Goal: Check status: Check status

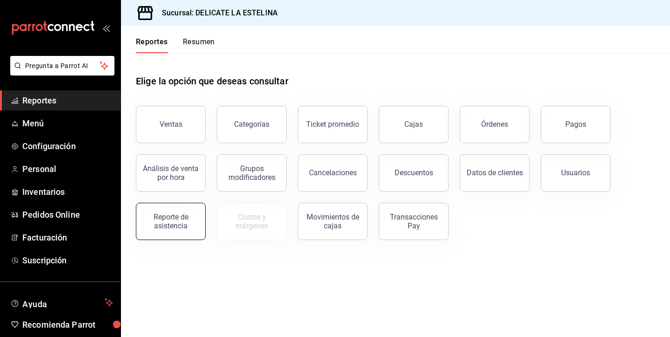
click at [143, 223] on button "Reporte de asistencia" at bounding box center [171, 220] width 70 height 37
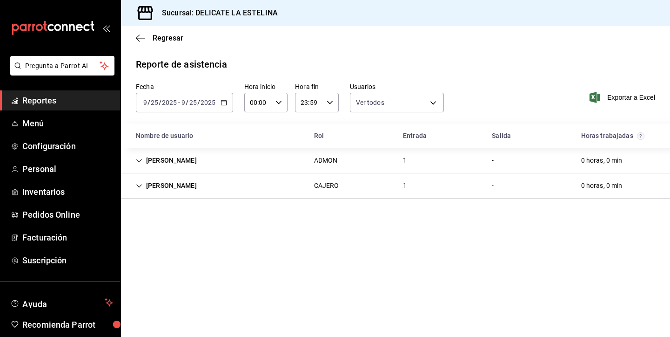
click at [202, 102] on input "2025" at bounding box center [208, 102] width 16 height 7
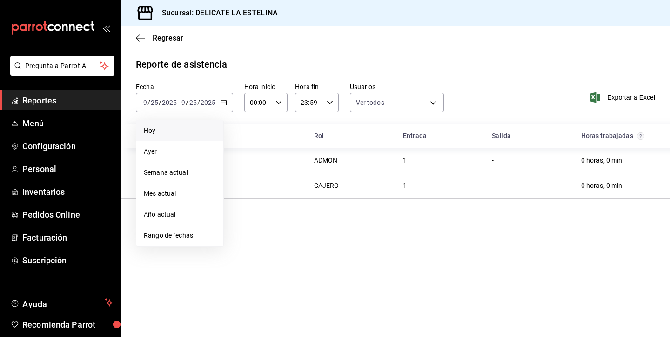
click at [175, 134] on span "Hoy" at bounding box center [180, 131] width 72 height 10
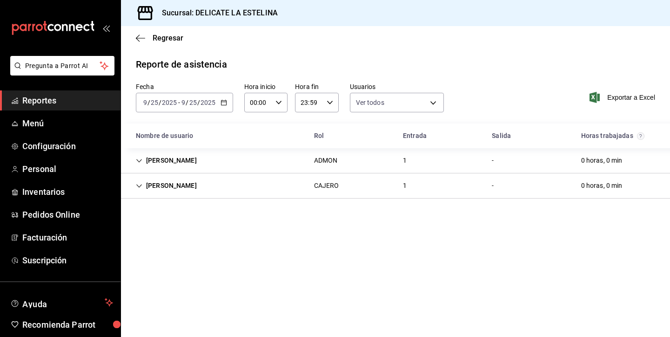
click at [145, 159] on div "[PERSON_NAME]" at bounding box center [166, 160] width 76 height 17
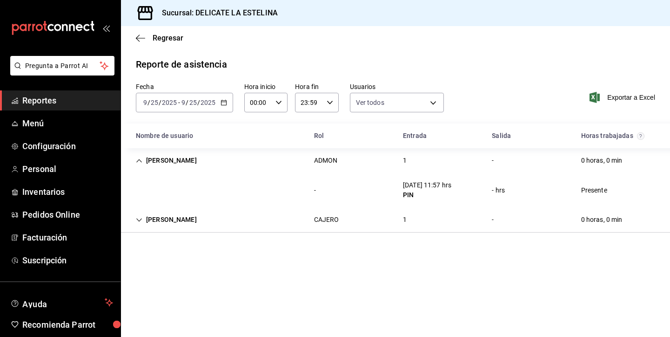
click at [145, 159] on div "[PERSON_NAME]" at bounding box center [166, 160] width 76 height 17
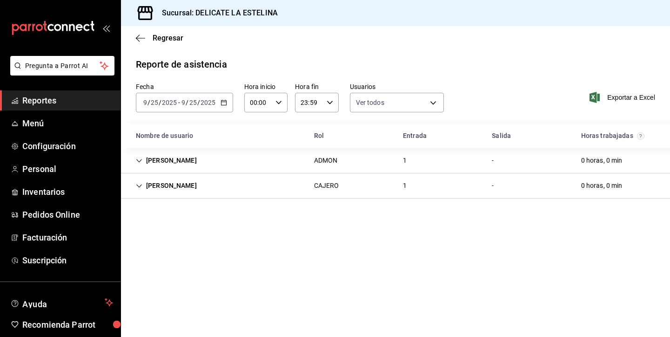
click at [145, 185] on div "[PERSON_NAME]" at bounding box center [166, 185] width 76 height 17
click at [222, 96] on div "[DATE] [DATE] - [DATE] [DATE]" at bounding box center [184, 103] width 97 height 20
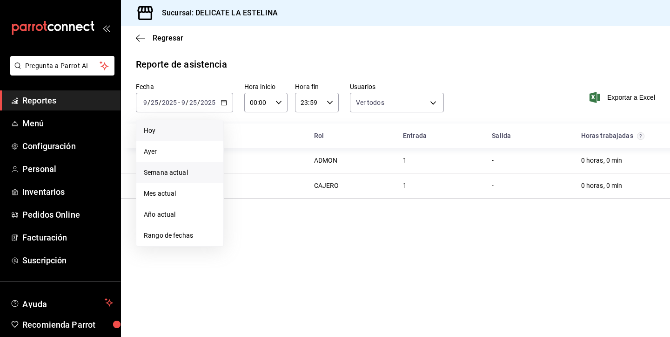
click at [201, 176] on span "Semana actual" at bounding box center [180, 173] width 72 height 10
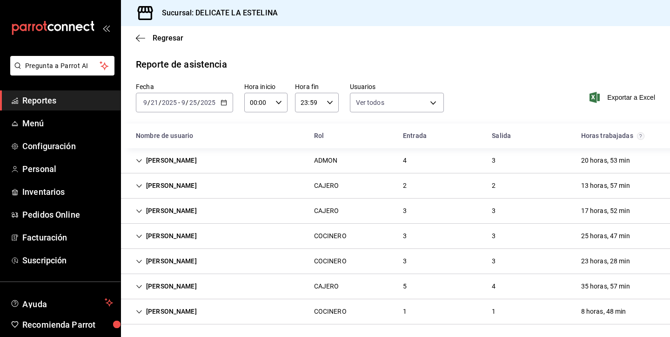
scroll to position [2, 0]
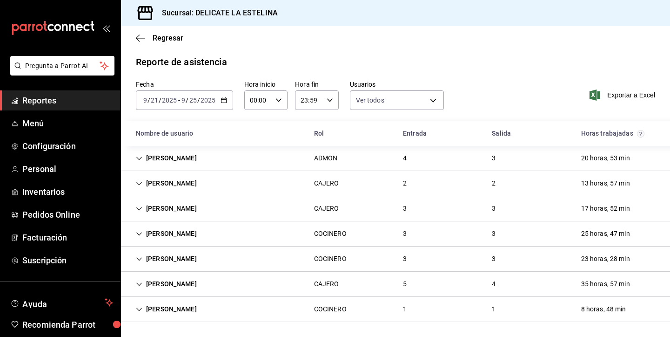
click at [402, 307] on div "1" at bounding box center [405, 308] width 19 height 17
